Goal: Obtain resource: Download file/media

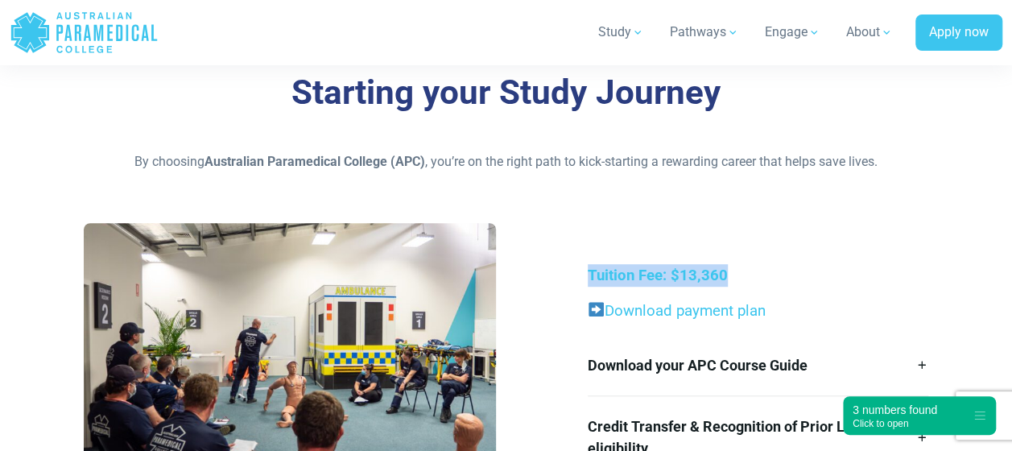
drag, startPoint x: 580, startPoint y: 262, endPoint x: 790, endPoint y: 279, distance: 211.6
click at [790, 279] on div "Tuition Fee: $13,360 Download payment plan Download your APC Course Guide Here’…" at bounding box center [505, 370] width 863 height 295
click at [789, 279] on p "Tuition Fee: $13,360" at bounding box center [758, 275] width 340 height 23
click at [617, 259] on div "Tuition Fee: $13,360 Download payment plan Download your APC Course Guide Here’…" at bounding box center [505, 370] width 863 height 295
drag, startPoint x: 574, startPoint y: 275, endPoint x: 782, endPoint y: 274, distance: 208.5
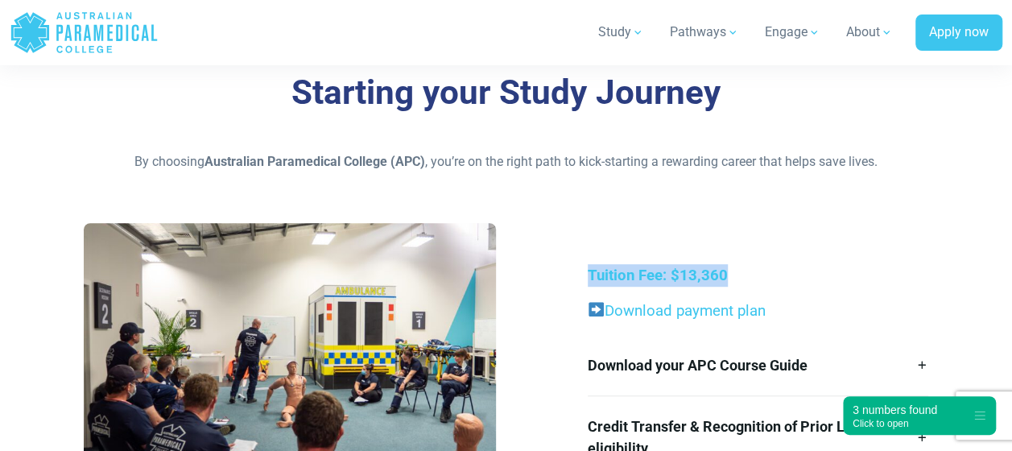
click at [782, 274] on div "Tuition Fee: $13,360 Download payment plan Download your APC Course Guide Here’…" at bounding box center [505, 370] width 863 height 295
click at [781, 274] on p "Tuition Fee: $13,360" at bounding box center [758, 275] width 340 height 23
drag, startPoint x: 781, startPoint y: 274, endPoint x: 629, endPoint y: 240, distance: 156.0
click at [629, 240] on div "Tuition Fee: $13,360 Download payment plan Download your APC Course Guide Here’…" at bounding box center [505, 370] width 863 height 295
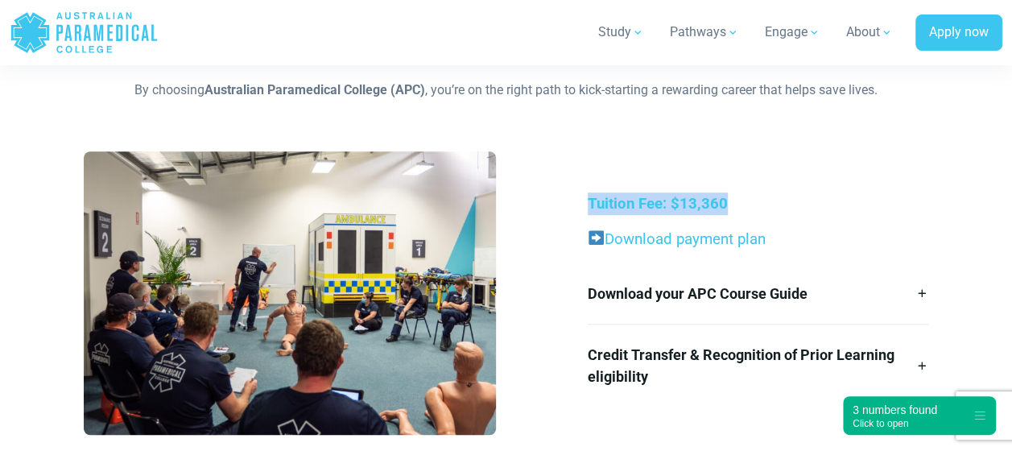
scroll to position [411, 0]
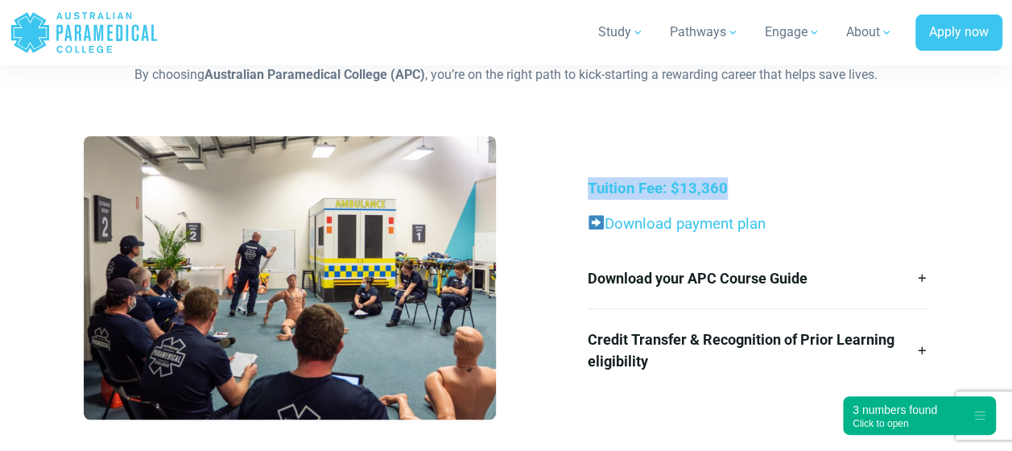
click at [565, 145] on div "Tuition Fee: $13,360 Download payment plan Download your APC Course Guide Here’…" at bounding box center [505, 283] width 863 height 295
drag, startPoint x: 728, startPoint y: 197, endPoint x: 582, endPoint y: 181, distance: 147.4
click at [582, 181] on div "Tuition Fee: $13,360 Download payment plan Download your APC Course Guide Here’…" at bounding box center [758, 284] width 360 height 214
drag, startPoint x: 582, startPoint y: 181, endPoint x: 697, endPoint y: 137, distance: 123.3
click at [697, 137] on div "Tuition Fee: $13,360 Download payment plan Download your APC Course Guide Here’…" at bounding box center [505, 283] width 863 height 295
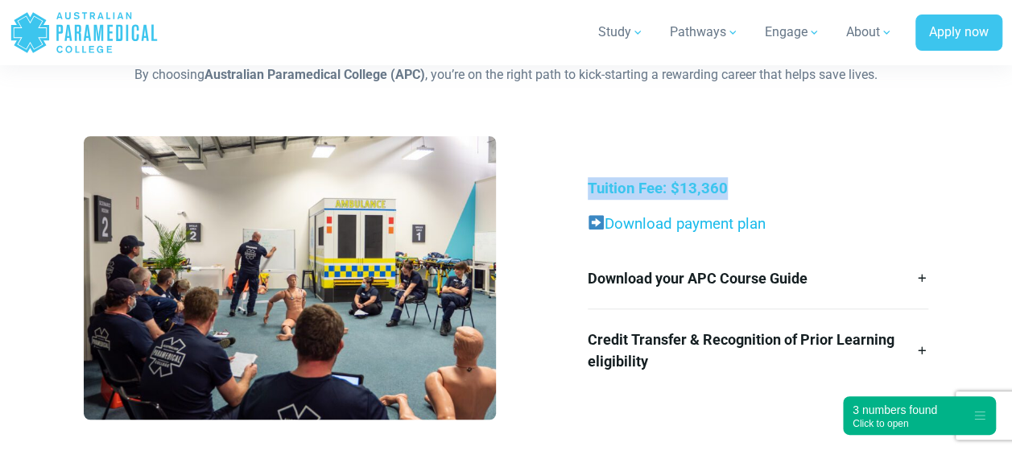
click at [670, 225] on link "Download payment plan" at bounding box center [684, 224] width 161 height 18
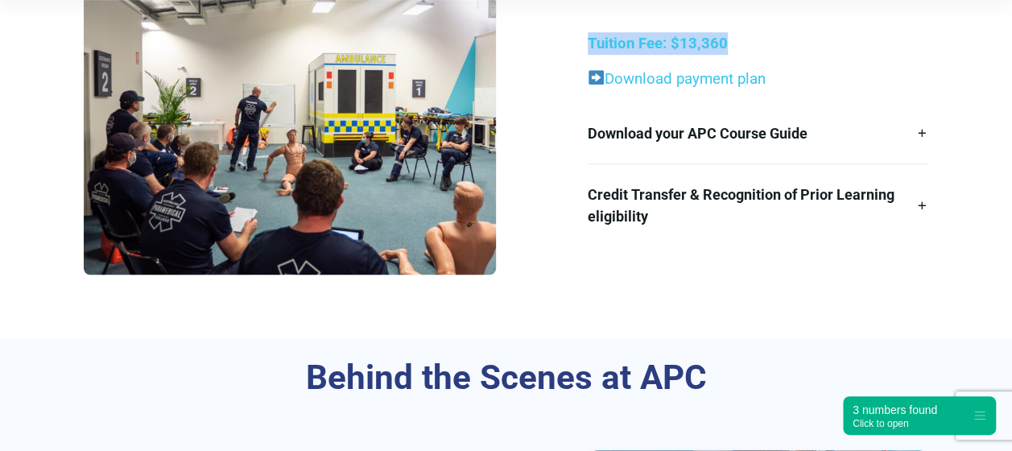
scroll to position [370, 0]
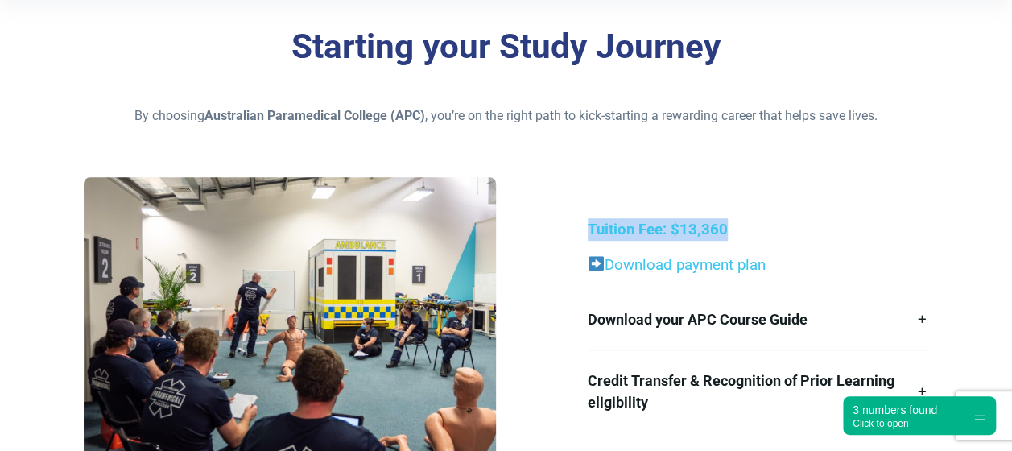
click at [805, 207] on div "Tuition Fee: $13,360 Download payment plan Download your APC Course Guide Here’…" at bounding box center [505, 324] width 863 height 295
drag, startPoint x: 594, startPoint y: 219, endPoint x: 850, endPoint y: 193, distance: 257.2
click at [850, 193] on div "Tuition Fee: $13,360 Download payment plan Download your APC Course Guide Here’…" at bounding box center [505, 324] width 863 height 295
drag, startPoint x: 850, startPoint y: 193, endPoint x: 815, endPoint y: 225, distance: 47.9
click at [815, 225] on p "Tuition Fee: $13,360" at bounding box center [758, 229] width 340 height 23
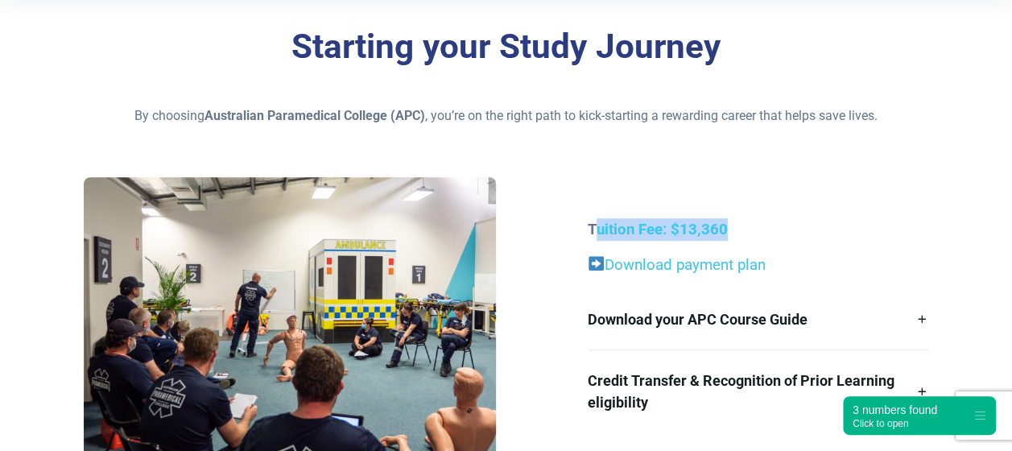
click at [724, 181] on div "Tuition Fee: $13,360 Download payment plan Download your APC Course Guide Here’…" at bounding box center [505, 324] width 863 height 295
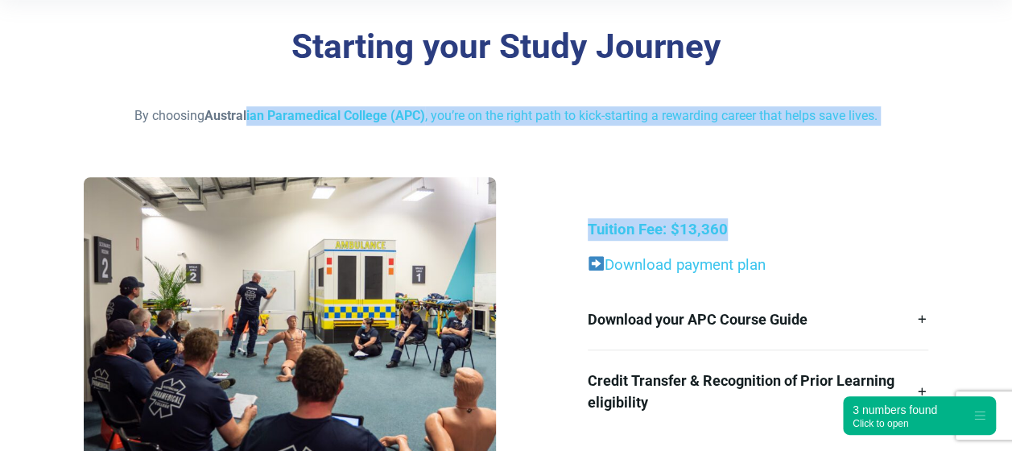
drag, startPoint x: 246, startPoint y: 105, endPoint x: 805, endPoint y: 175, distance: 563.0
click at [805, 175] on div "Starting your Study Journey By choosing Australian Paramedical College (APC) , …" at bounding box center [506, 265] width 1012 height 517
click at [803, 171] on div "Starting your Study Journey By choosing Australian Paramedical College (APC) , …" at bounding box center [506, 265] width 1012 height 517
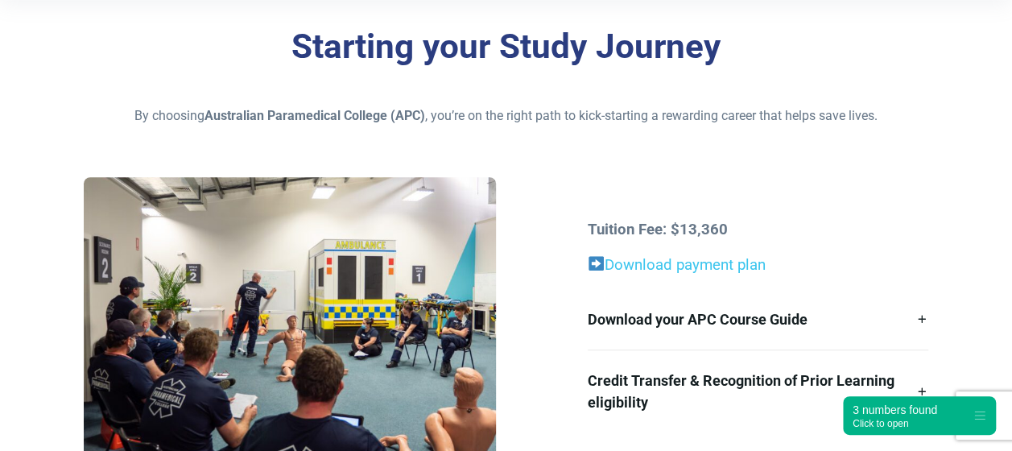
click at [805, 208] on div "Tuition Fee: $13,360 Download payment plan Download your APC Course Guide Here’…" at bounding box center [505, 324] width 863 height 295
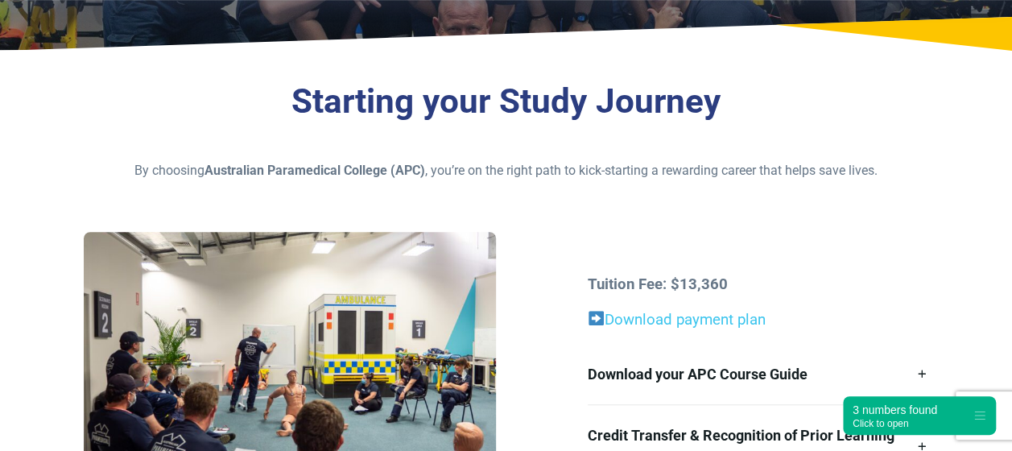
scroll to position [314, 0]
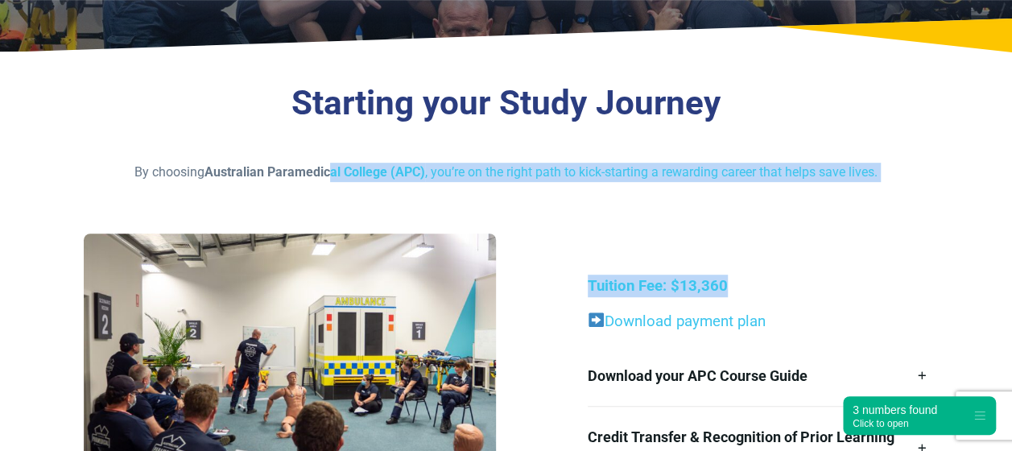
drag, startPoint x: 332, startPoint y: 163, endPoint x: 872, endPoint y: 191, distance: 541.6
click at [872, 191] on div "Starting your Study Journey By choosing Australian Paramedical College (APC) , …" at bounding box center [506, 322] width 1012 height 517
click at [872, 192] on div "Starting your Study Journey By choosing Australian Paramedical College (APC) , …" at bounding box center [506, 322] width 1012 height 517
click at [863, 217] on div "Starting your Study Journey By choosing Australian Paramedical College (APC) , …" at bounding box center [506, 322] width 1012 height 517
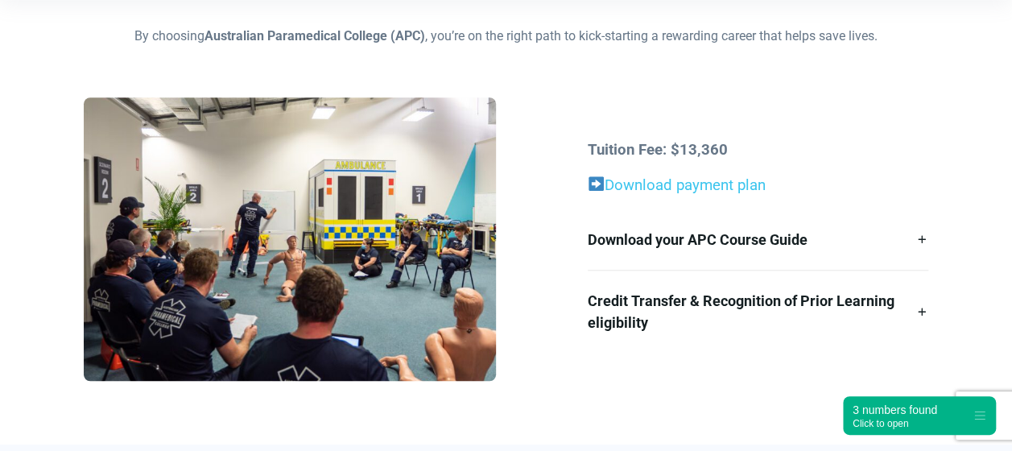
scroll to position [635, 0]
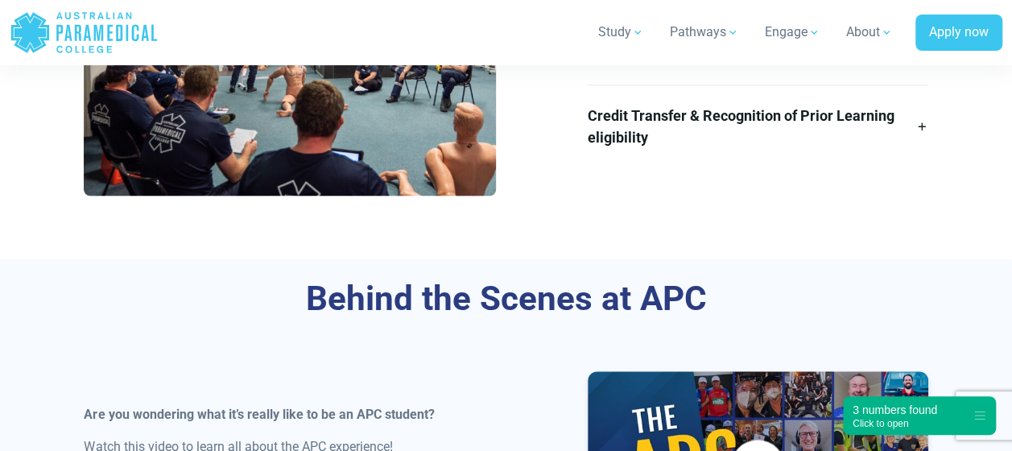
drag, startPoint x: 583, startPoint y: 328, endPoint x: 604, endPoint y: 196, distance: 134.4
click at [604, 196] on div "Tuition Fee: $13,360 Download payment plan Download your APC Course Guide Here’…" at bounding box center [505, 59] width 863 height 295
drag, startPoint x: 604, startPoint y: 196, endPoint x: 602, endPoint y: 222, distance: 26.6
click at [602, 222] on div "Starting your Study Journey By choosing Australian Paramedical College (APC) , …" at bounding box center [506, 0] width 1012 height 517
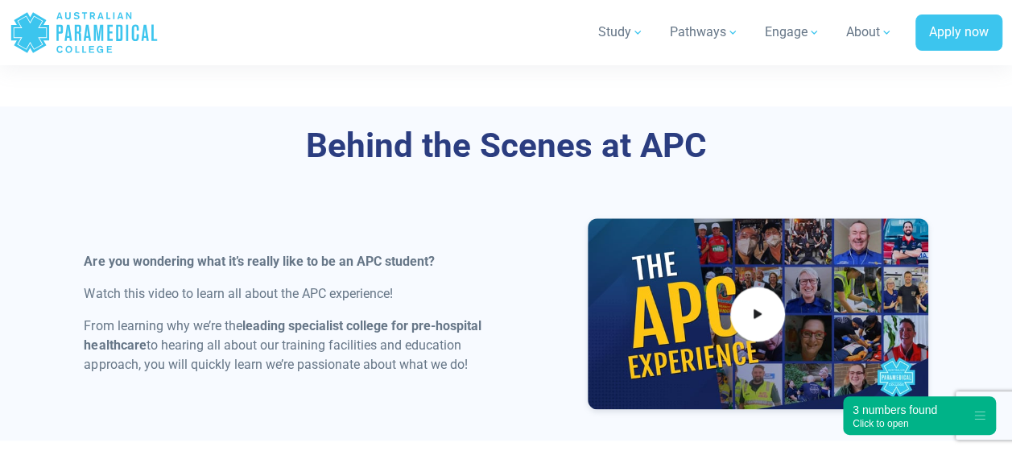
scroll to position [819, 0]
